Goal: Find specific page/section: Find specific page/section

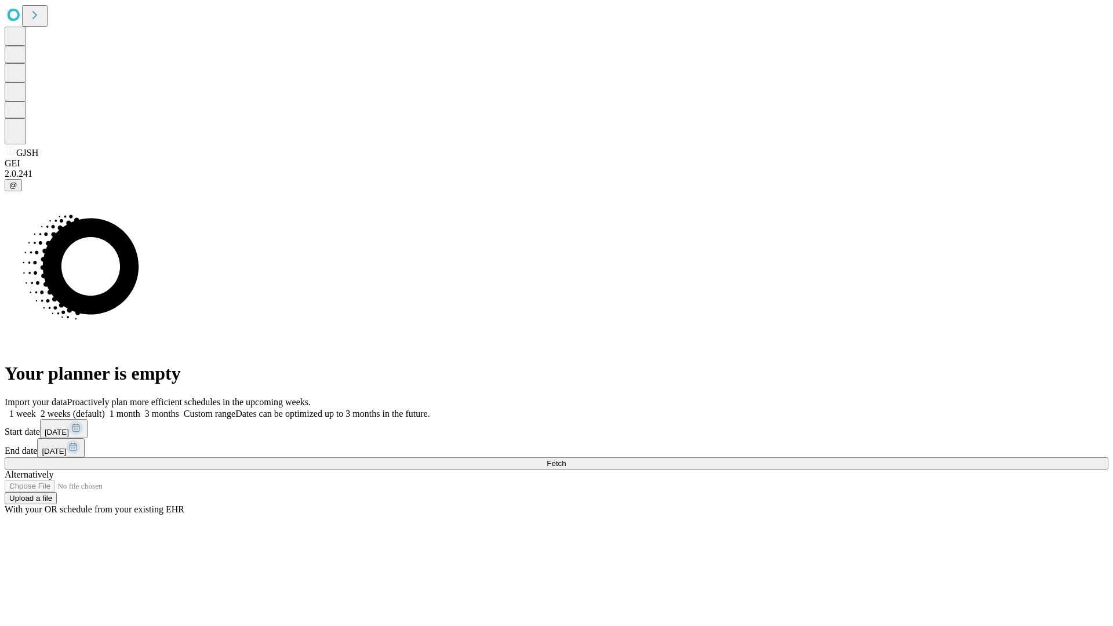
click at [566, 459] on span "Fetch" at bounding box center [556, 463] width 19 height 9
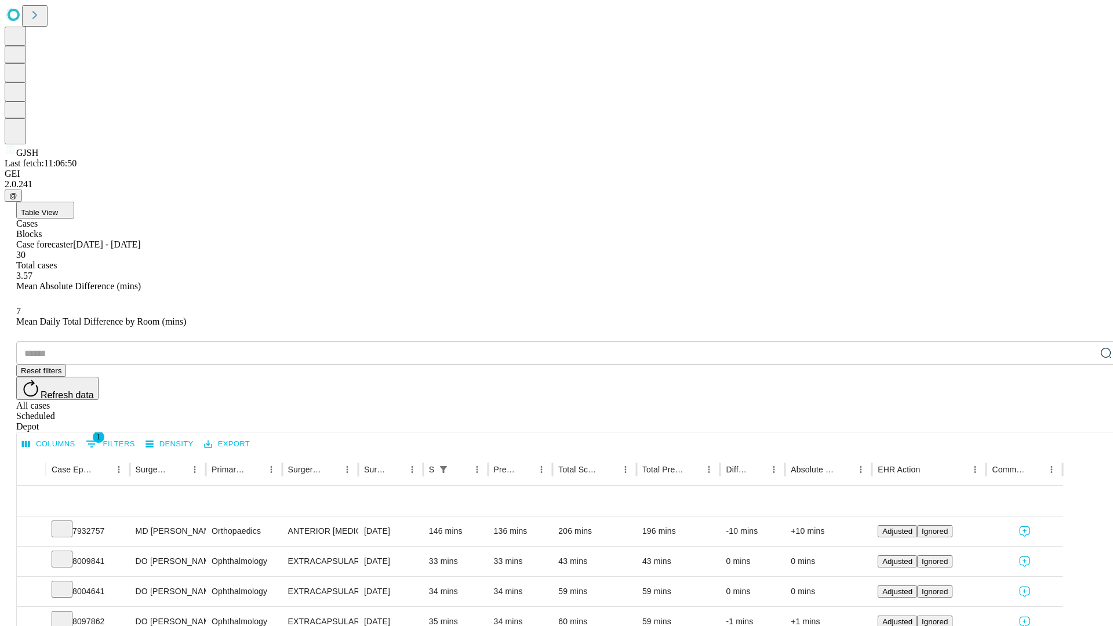
scroll to position [38, 0]
click at [68, 522] on icon at bounding box center [62, 528] width 12 height 12
